Goal: Task Accomplishment & Management: Manage account settings

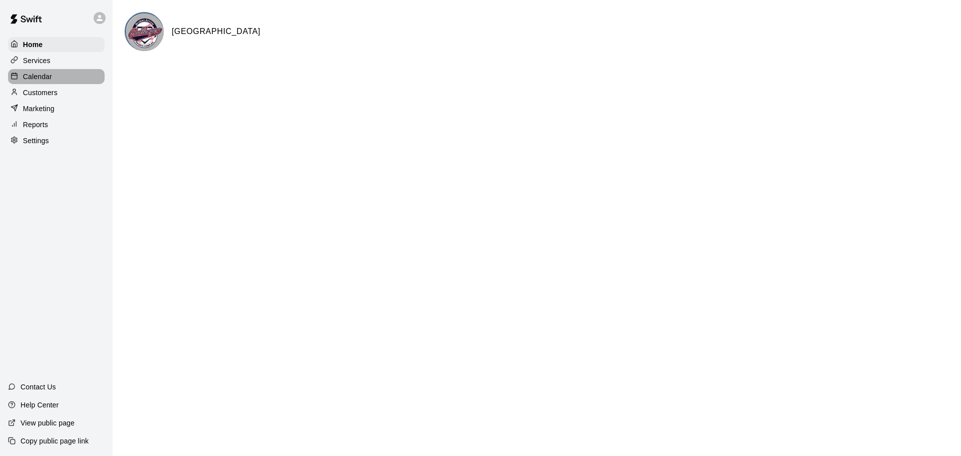
click at [42, 78] on p "Calendar" at bounding box center [37, 77] width 29 height 10
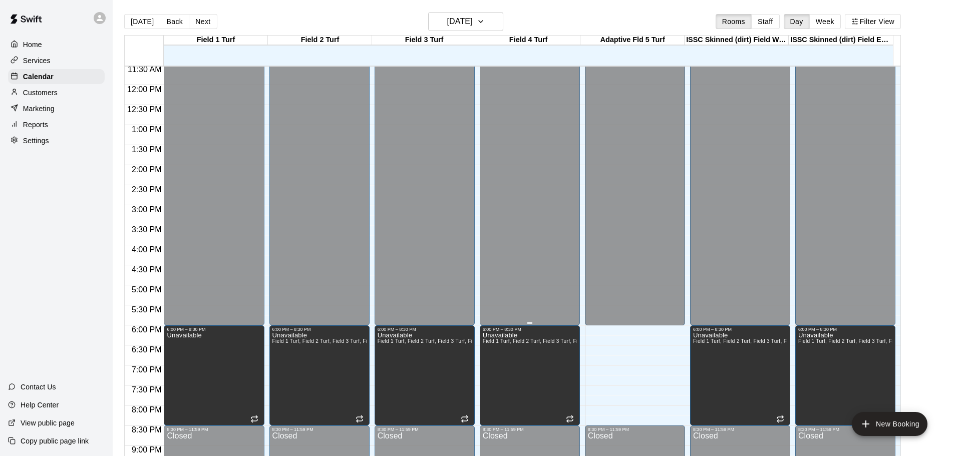
scroll to position [412, 0]
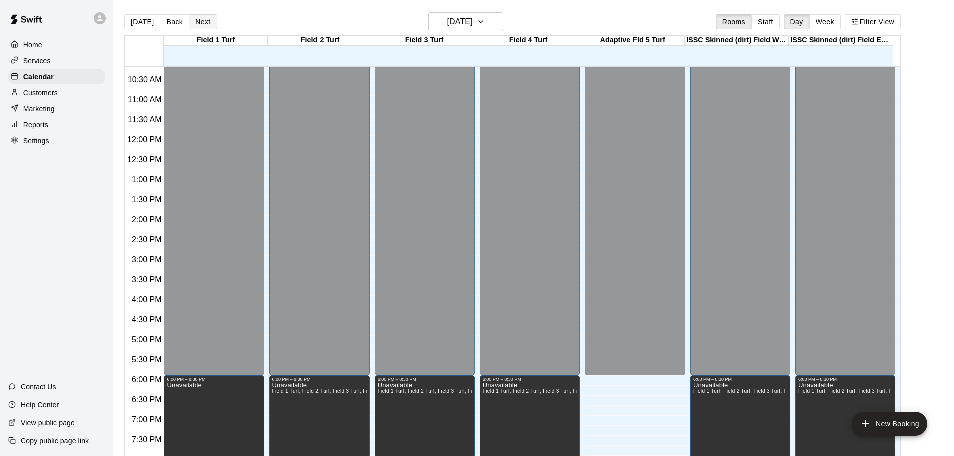
click at [199, 19] on button "Next" at bounding box center [203, 21] width 28 height 15
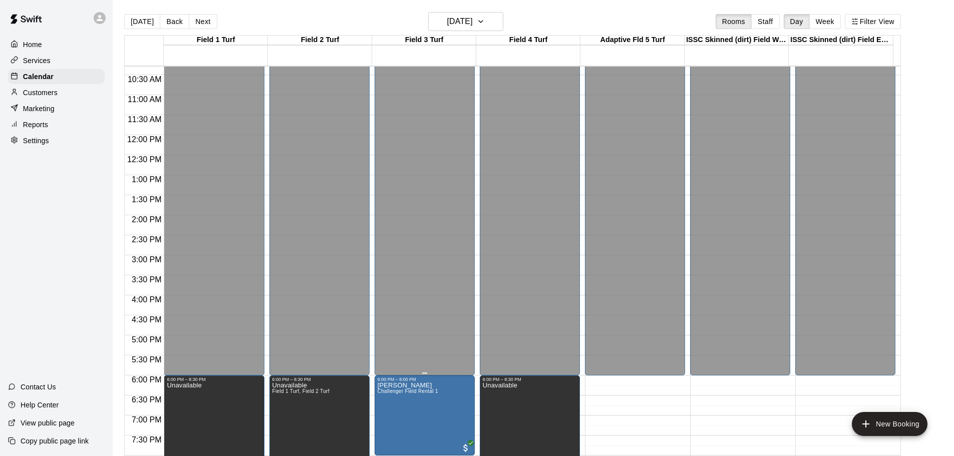
scroll to position [462, 0]
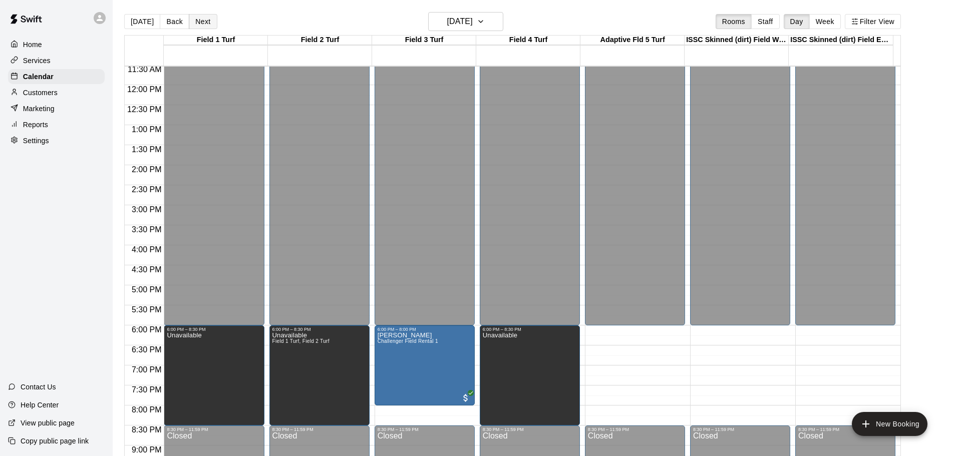
click at [202, 22] on button "Next" at bounding box center [203, 21] width 28 height 15
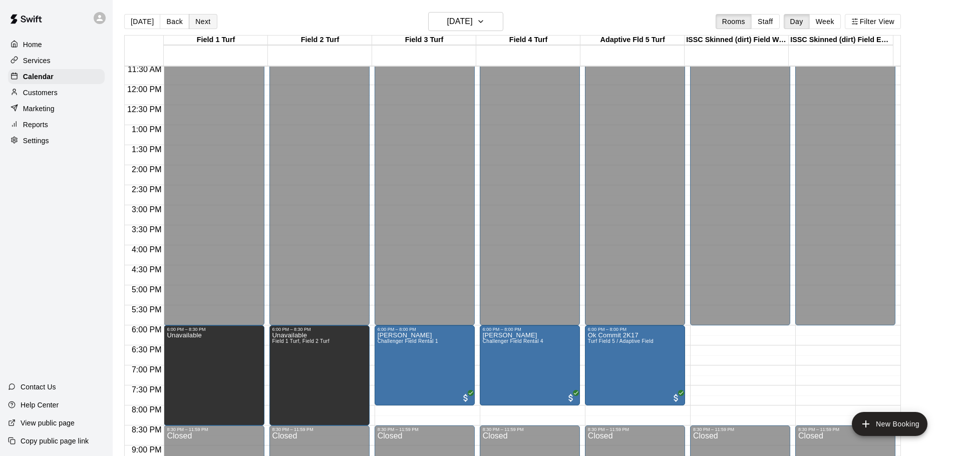
click at [201, 18] on button "Next" at bounding box center [203, 21] width 28 height 15
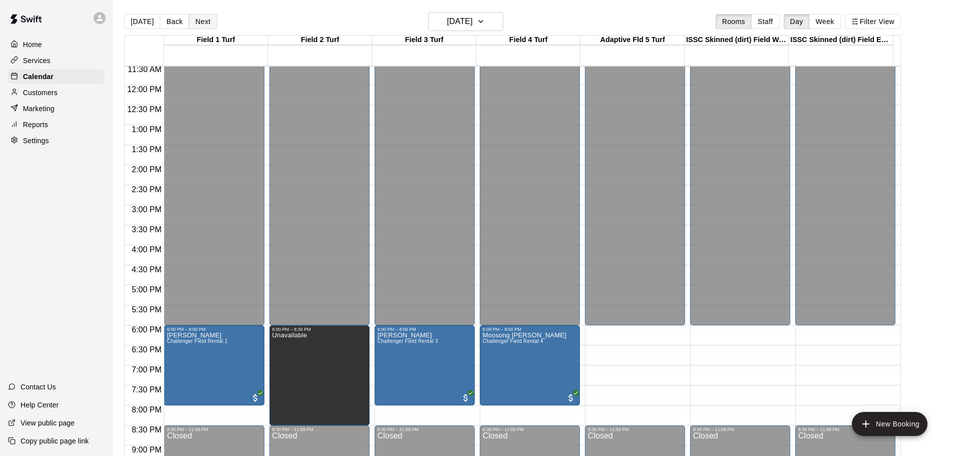
click at [200, 22] on button "Next" at bounding box center [203, 21] width 28 height 15
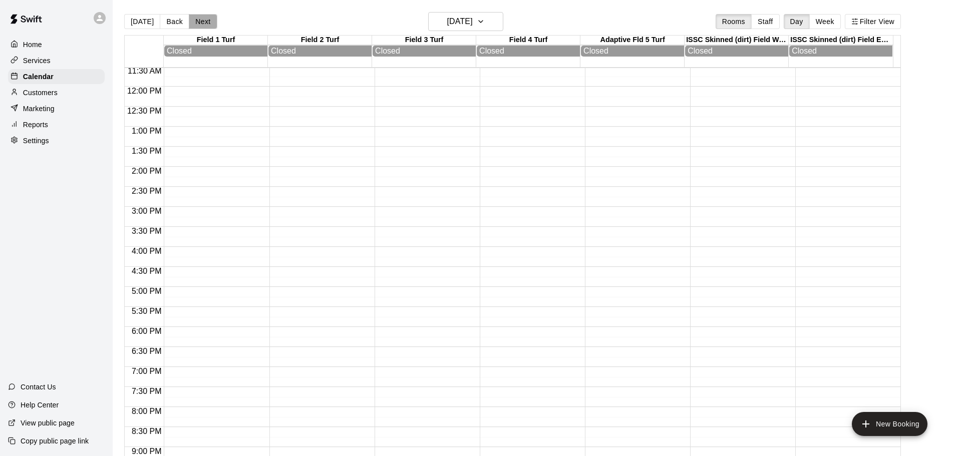
click at [198, 23] on button "Next" at bounding box center [203, 21] width 28 height 15
click at [199, 18] on button "Next" at bounding box center [203, 21] width 28 height 15
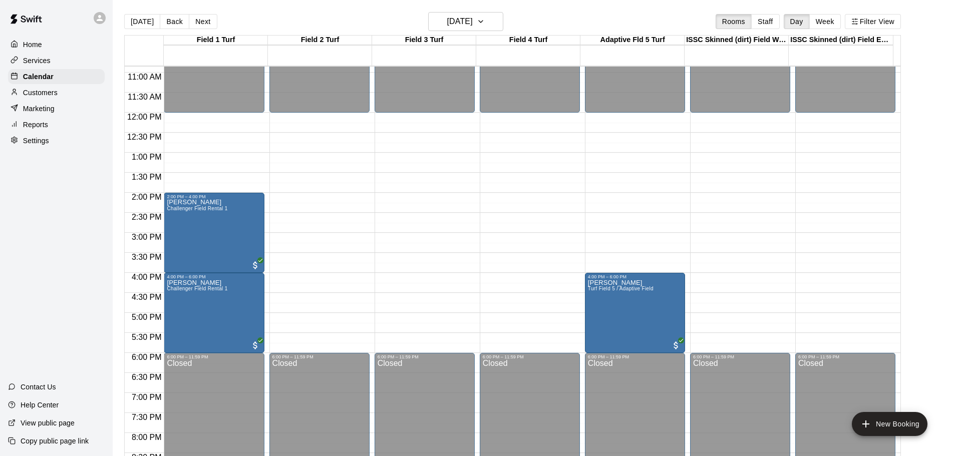
scroll to position [412, 0]
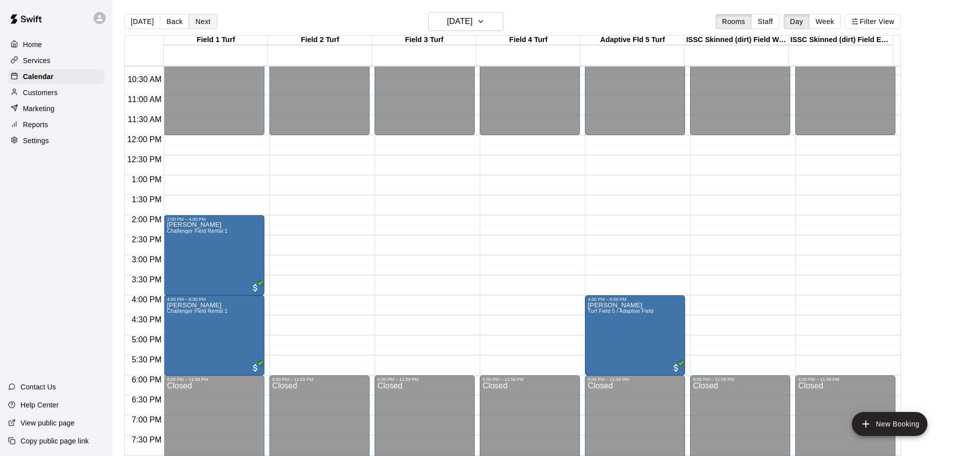
click at [199, 18] on button "Next" at bounding box center [203, 21] width 28 height 15
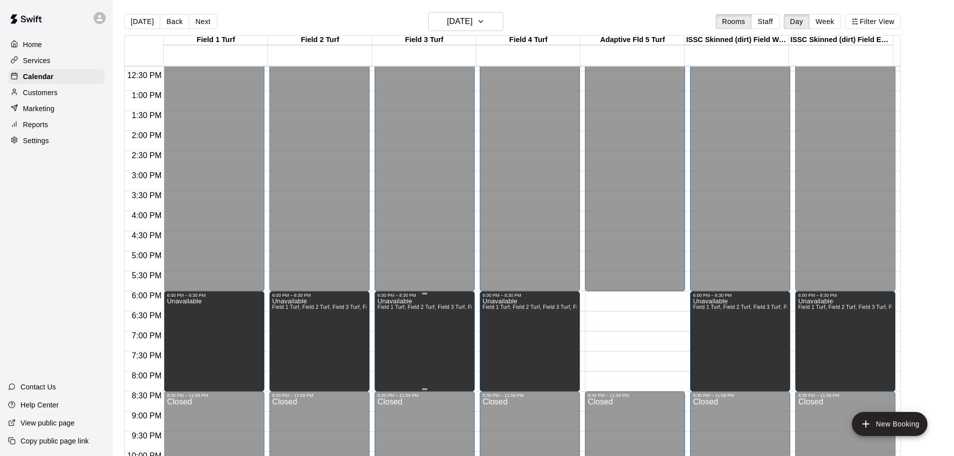
scroll to position [512, 0]
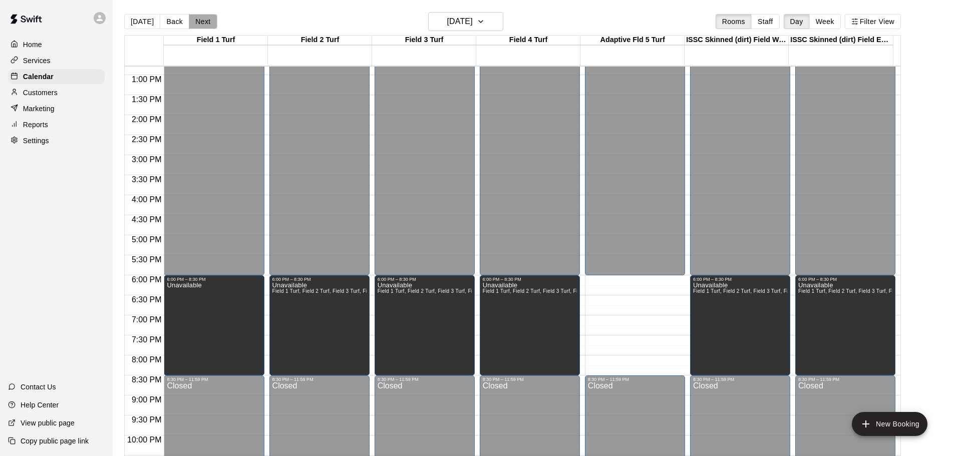
click at [197, 21] on button "Next" at bounding box center [203, 21] width 28 height 15
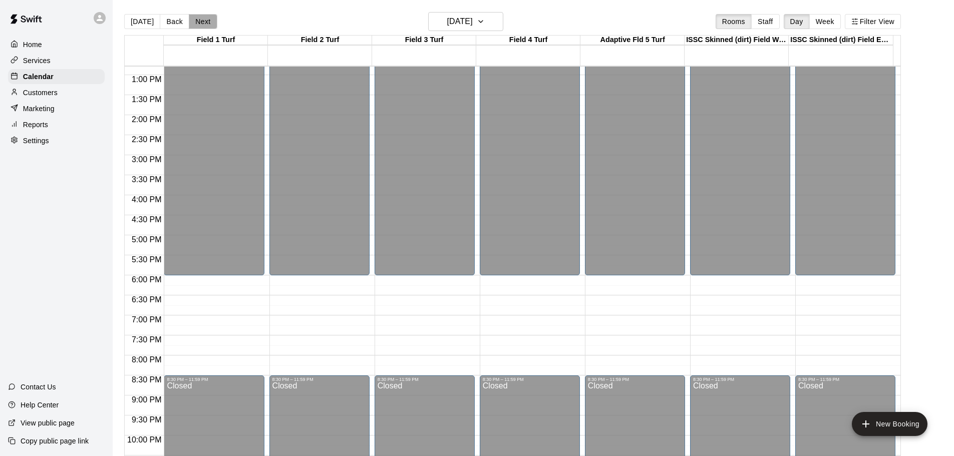
click at [200, 20] on button "Next" at bounding box center [203, 21] width 28 height 15
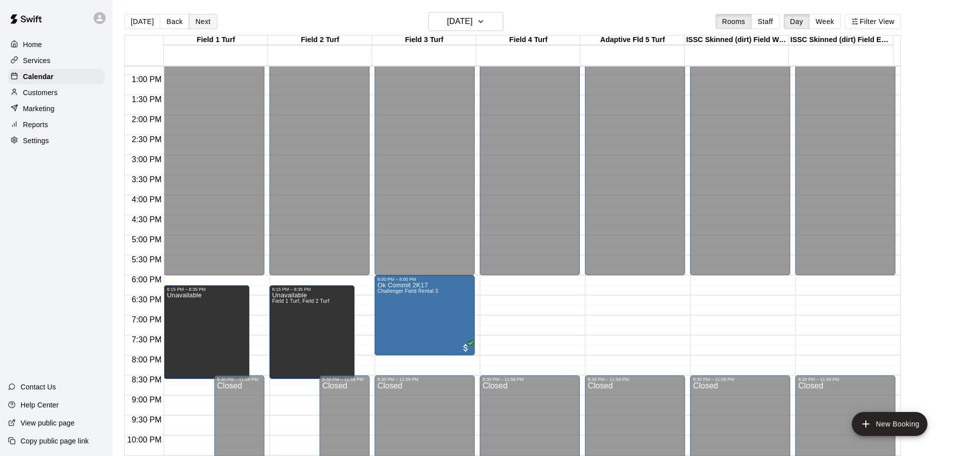
click at [201, 21] on button "Next" at bounding box center [203, 21] width 28 height 15
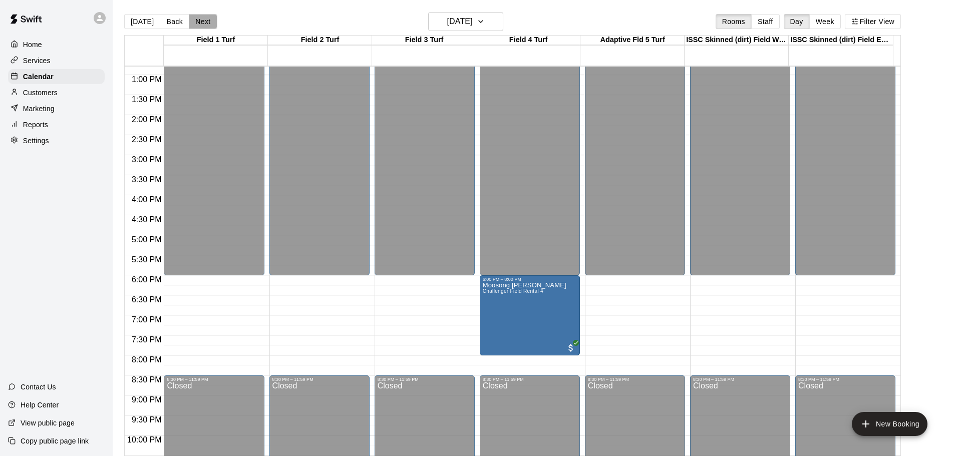
click at [199, 21] on button "Next" at bounding box center [203, 21] width 28 height 15
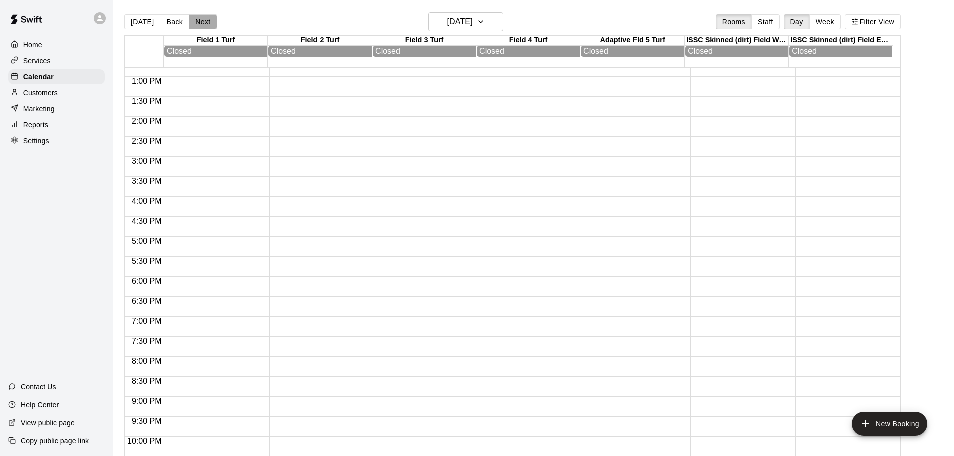
click at [199, 21] on button "Next" at bounding box center [203, 21] width 28 height 15
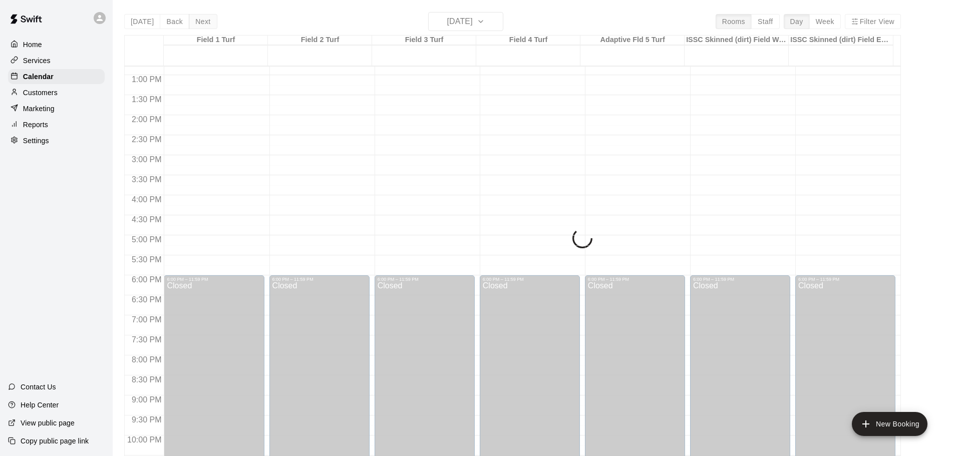
click at [199, 21] on div "[DATE] Back [DATE][DATE] Rooms Staff Day Week Filter View Field 1 Turf 31 [GEOG…" at bounding box center [512, 240] width 776 height 456
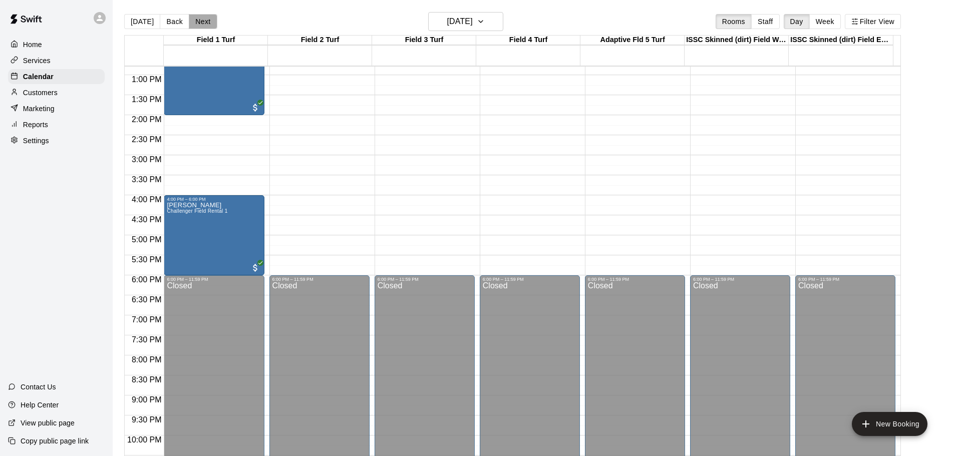
click at [200, 19] on button "Next" at bounding box center [203, 21] width 28 height 15
